Goal: Find specific page/section: Find specific page/section

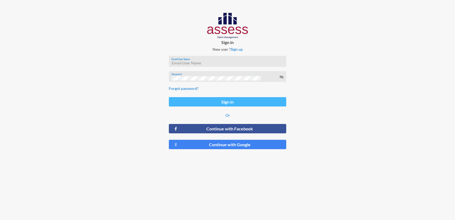
type input "[EMAIL_ADDRESS][DOMAIN_NAME]"
click at [250, 105] on button "Sign in" at bounding box center [227, 101] width 117 height 9
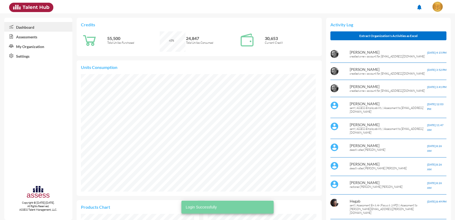
scroll to position [54, 113]
click at [38, 35] on link "Assessments" at bounding box center [38, 37] width 68 height 10
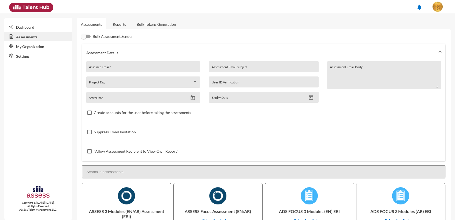
click at [108, 22] on link "Reports" at bounding box center [119, 24] width 22 height 13
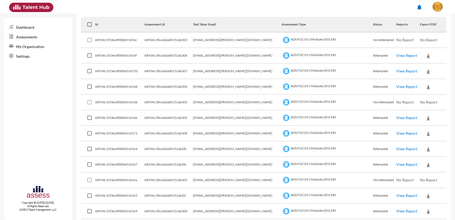
scroll to position [30, 0]
